Goal: Navigation & Orientation: Find specific page/section

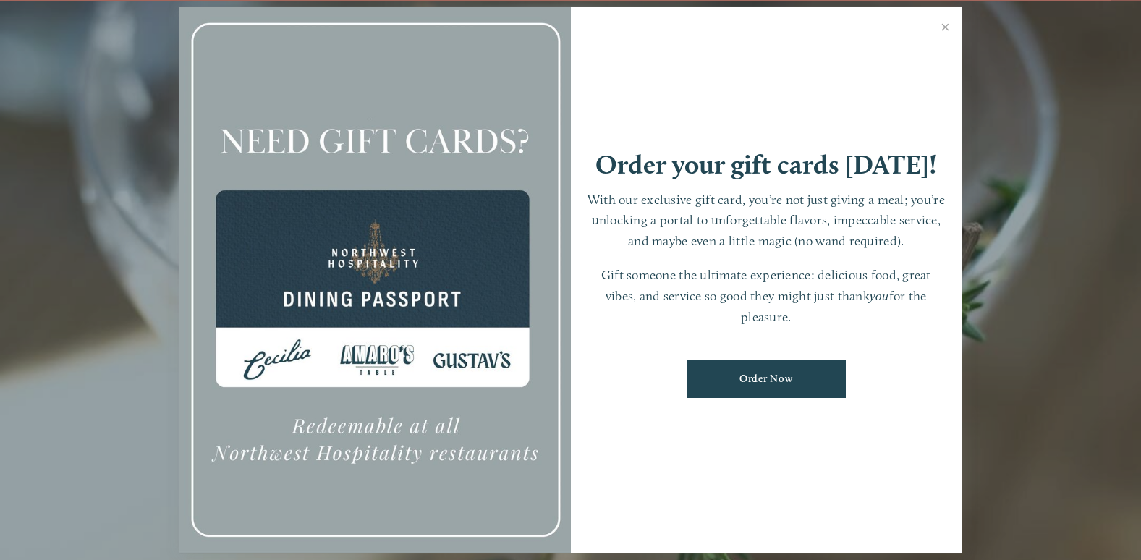
scroll to position [30, 0]
click at [386, 355] on div at bounding box center [375, 281] width 392 height 548
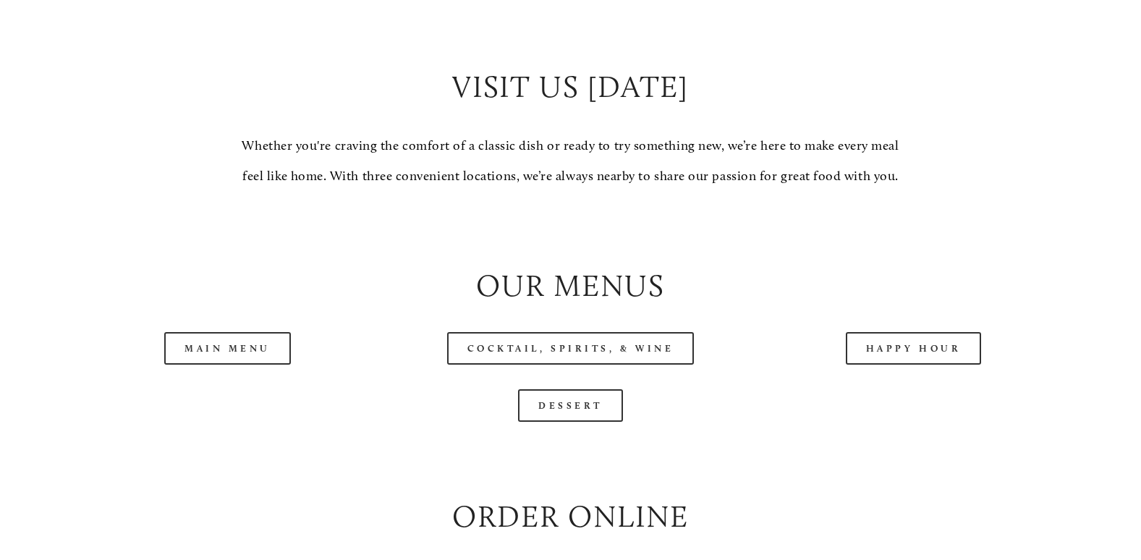
scroll to position [1390, 0]
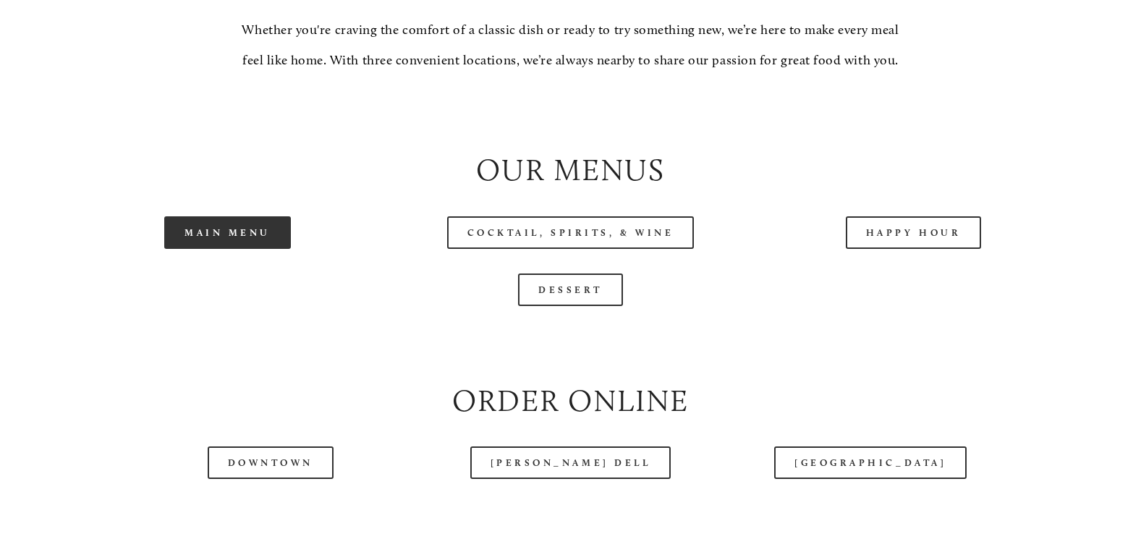
click at [221, 249] on link "Main Menu" at bounding box center [227, 232] width 127 height 33
